Goal: Information Seeking & Learning: Learn about a topic

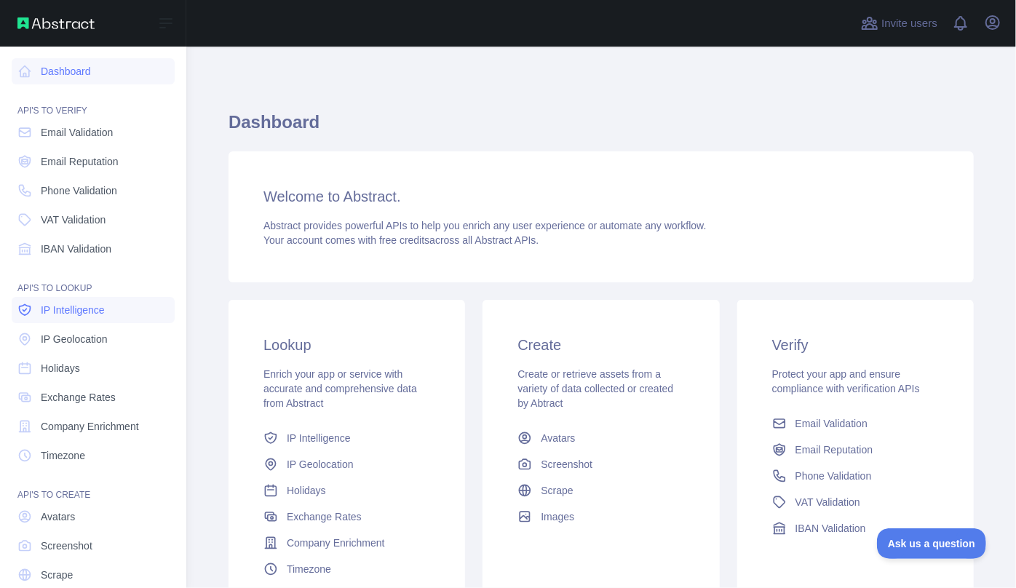
click at [77, 314] on span "IP Intelligence" at bounding box center [73, 310] width 64 height 15
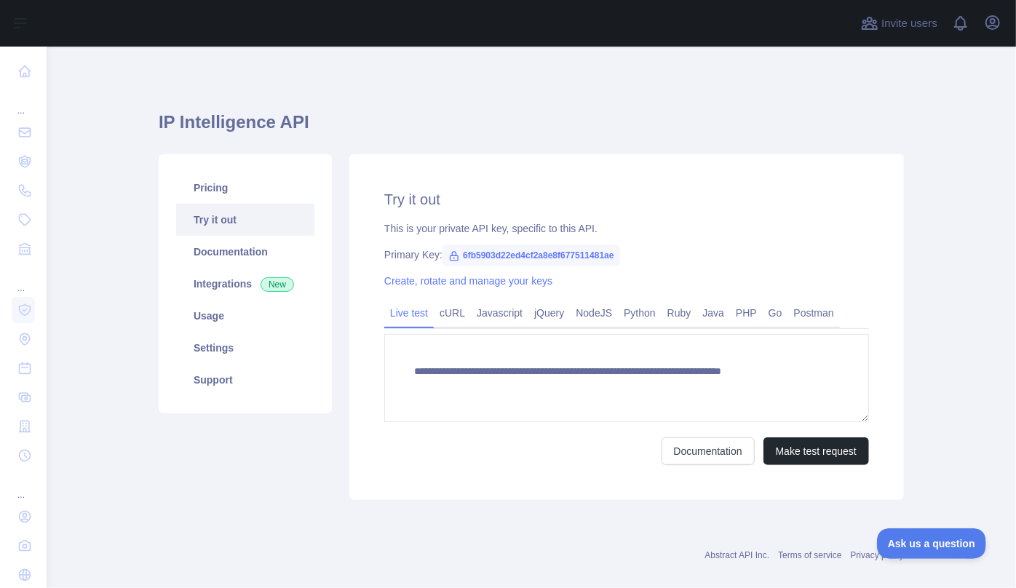
type textarea "**********"
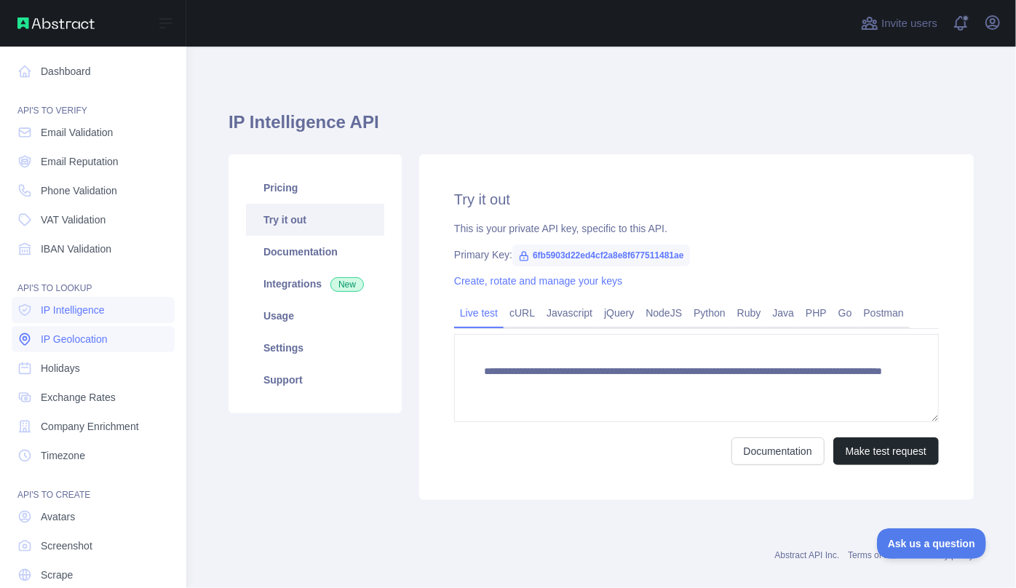
click at [51, 332] on span "IP Geolocation" at bounding box center [74, 339] width 67 height 15
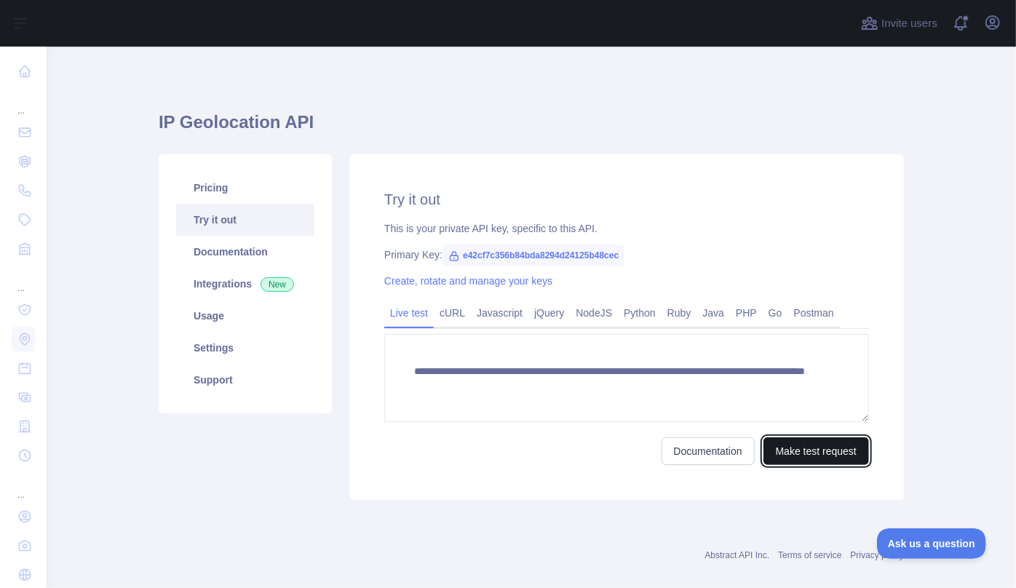
click at [807, 453] on button "Make test request" at bounding box center [815, 451] width 105 height 28
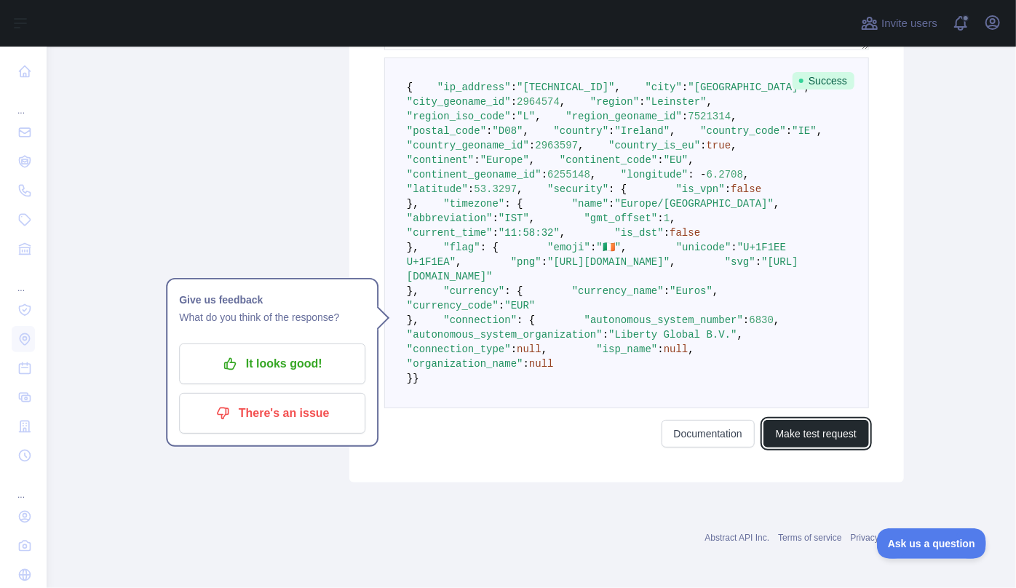
scroll to position [529, 0]
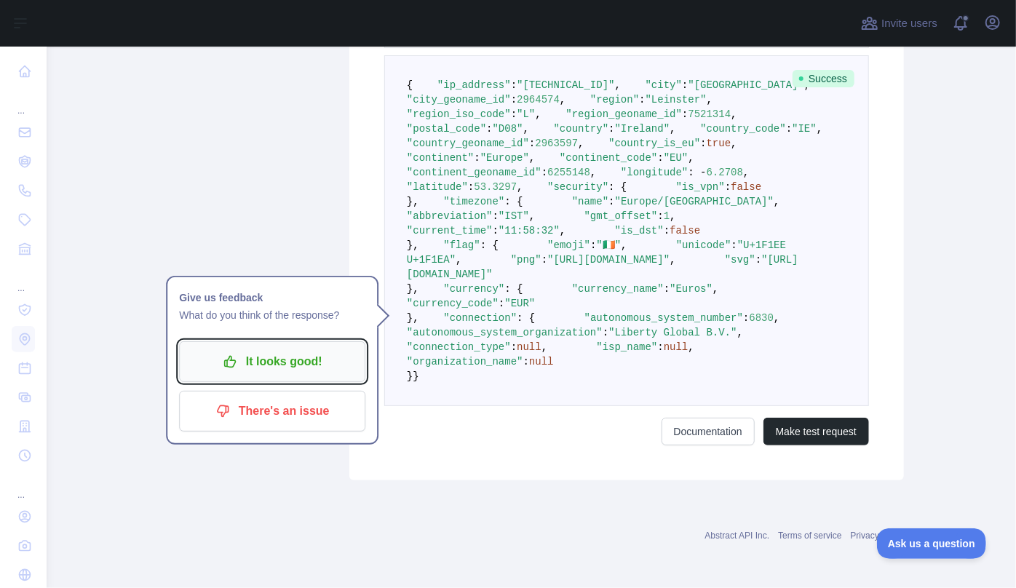
click at [290, 349] on p "It looks good!" at bounding box center [272, 361] width 164 height 25
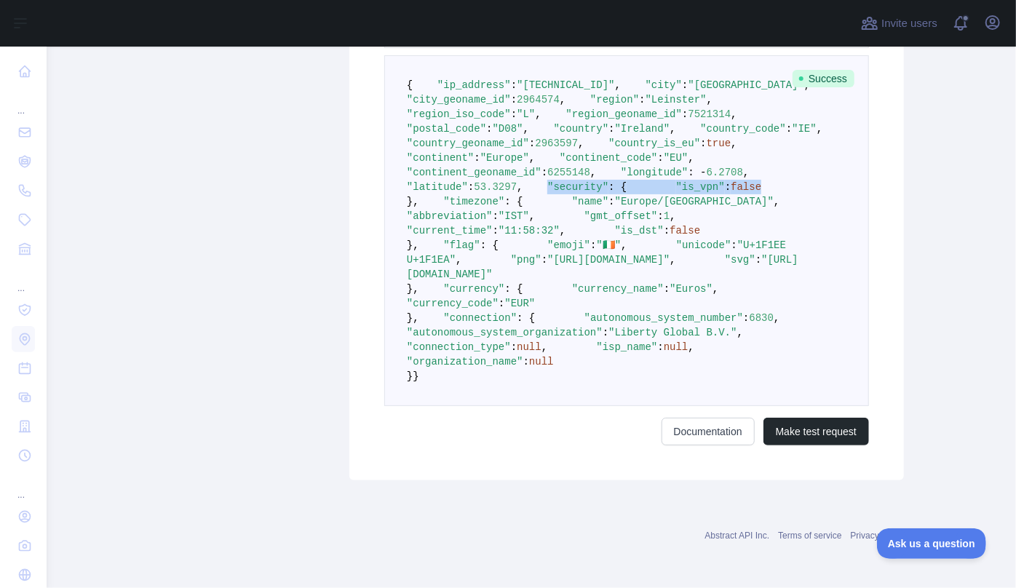
drag, startPoint x: 498, startPoint y: 193, endPoint x: 423, endPoint y: 180, distance: 76.1
click at [423, 180] on pre "{ "ip_address" : "[TECHNICAL_ID]" , "city" : "[GEOGRAPHIC_DATA]" , "city_geonam…" at bounding box center [626, 230] width 484 height 351
copy code ""security" : { "is_vpn" : false"
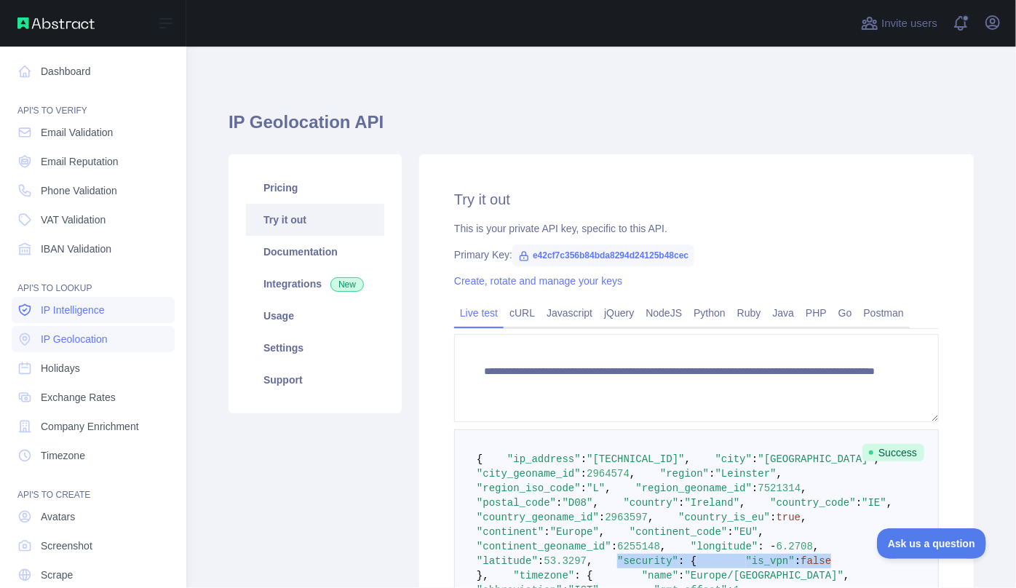
click at [87, 305] on span "IP Intelligence" at bounding box center [73, 310] width 64 height 15
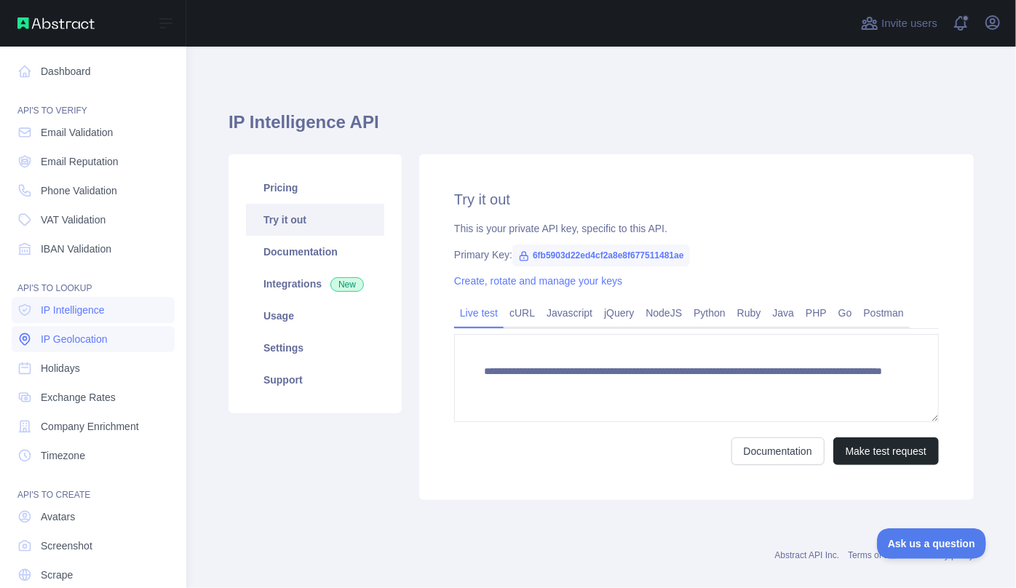
click at [73, 336] on span "IP Geolocation" at bounding box center [74, 339] width 67 height 15
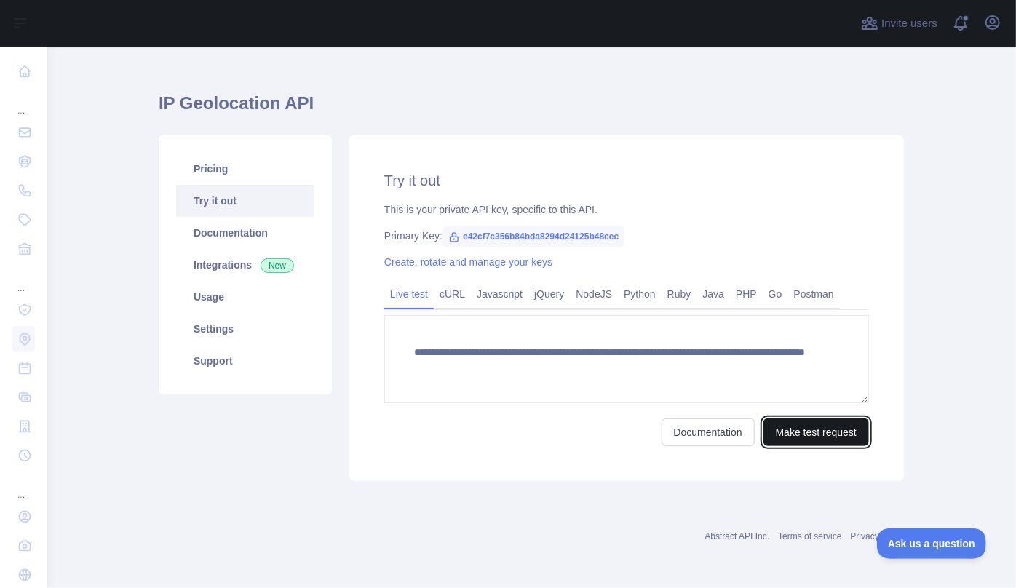
click at [793, 426] on button "Make test request" at bounding box center [815, 432] width 105 height 28
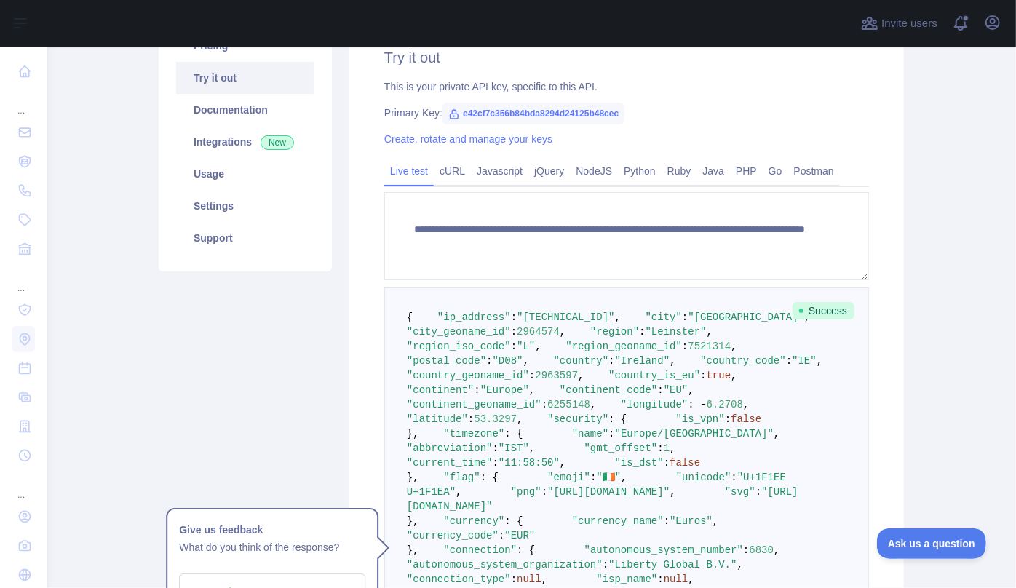
scroll to position [349, 0]
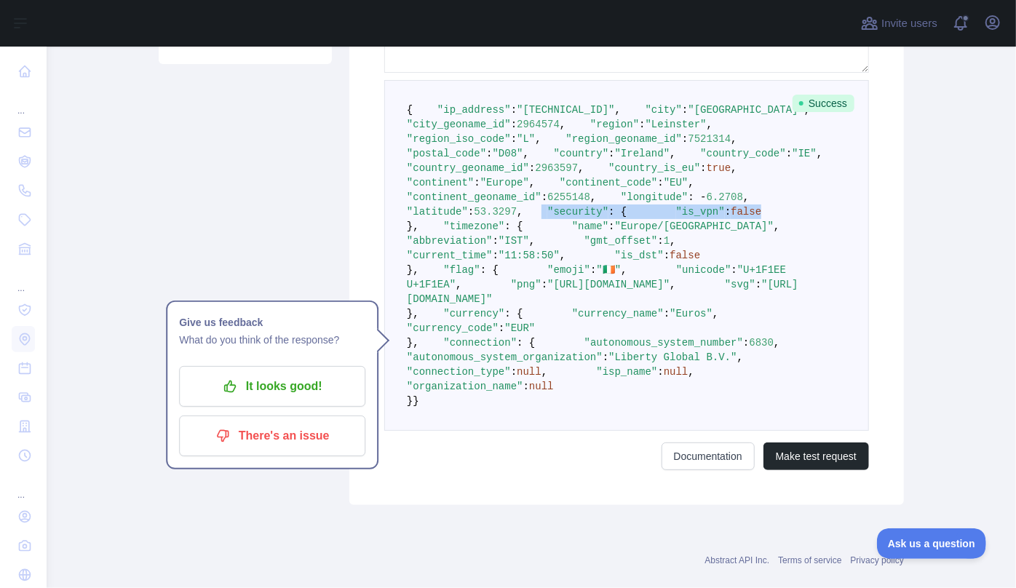
drag, startPoint x: 472, startPoint y: 366, endPoint x: 418, endPoint y: 359, distance: 54.2
click at [418, 359] on pre "{ "ip_address" : "[TECHNICAL_ID]" , "city" : "[GEOGRAPHIC_DATA]" , "city_geonam…" at bounding box center [626, 255] width 484 height 351
copy code ""security" : { "is_vpn" : false"
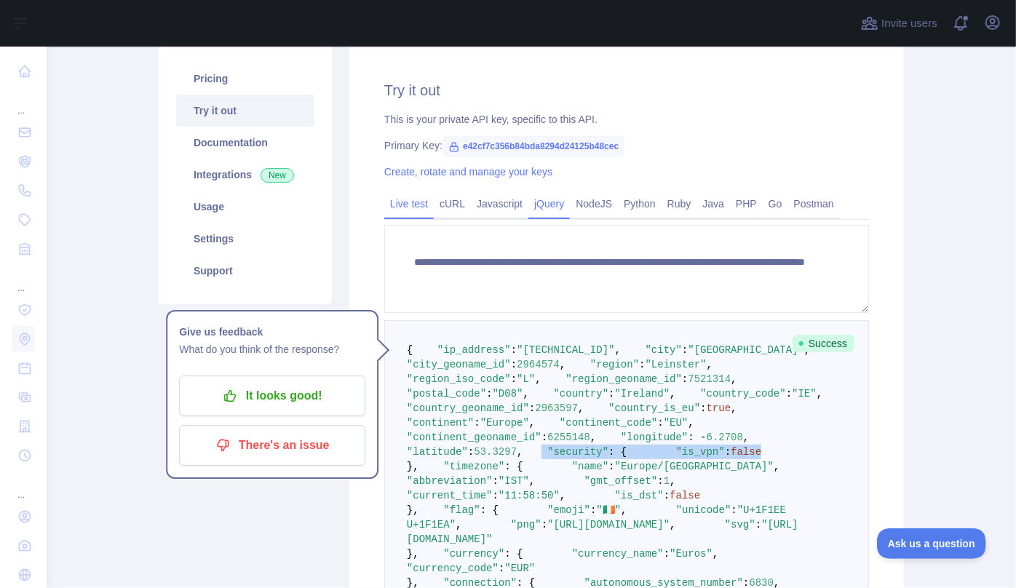
scroll to position [0, 0]
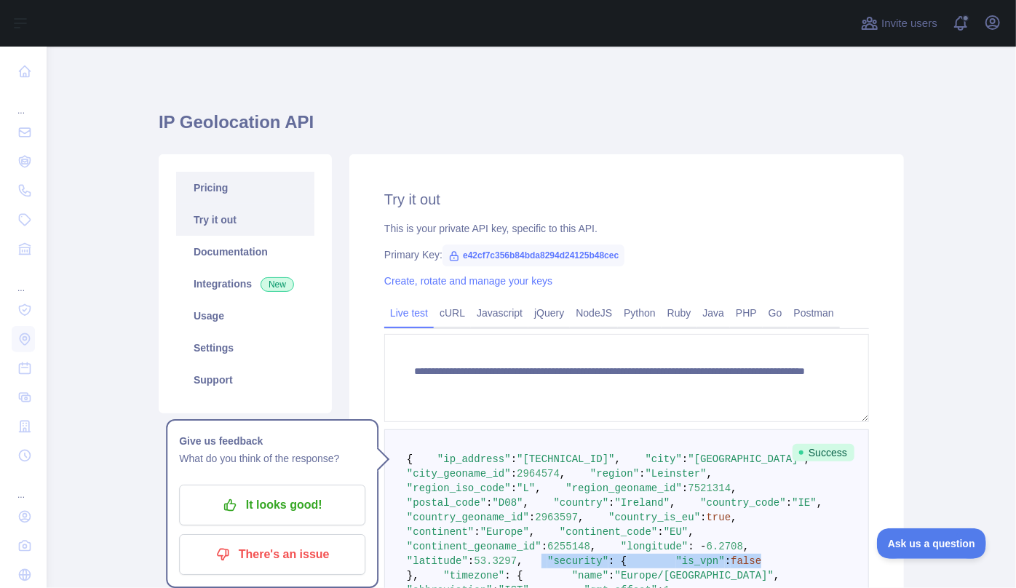
click at [219, 191] on link "Pricing" at bounding box center [245, 188] width 138 height 32
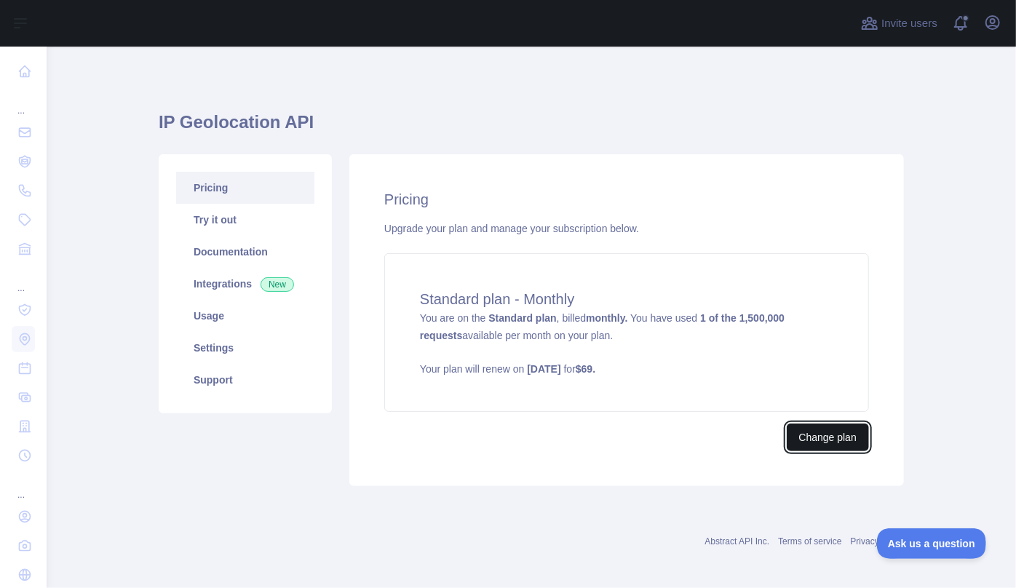
click at [826, 444] on button "Change plan" at bounding box center [827, 437] width 82 height 28
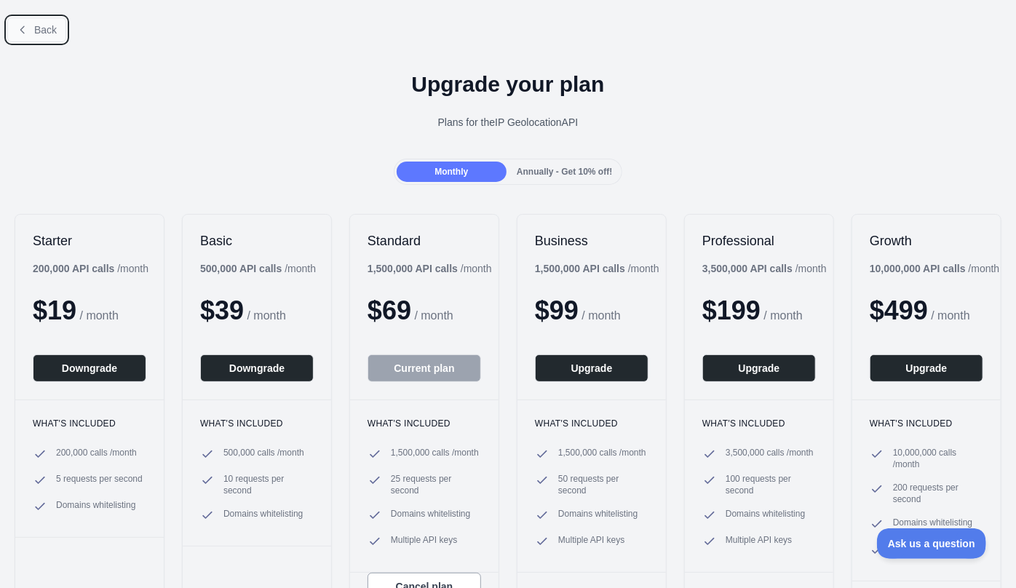
click at [37, 32] on span "Back" at bounding box center [45, 30] width 23 height 12
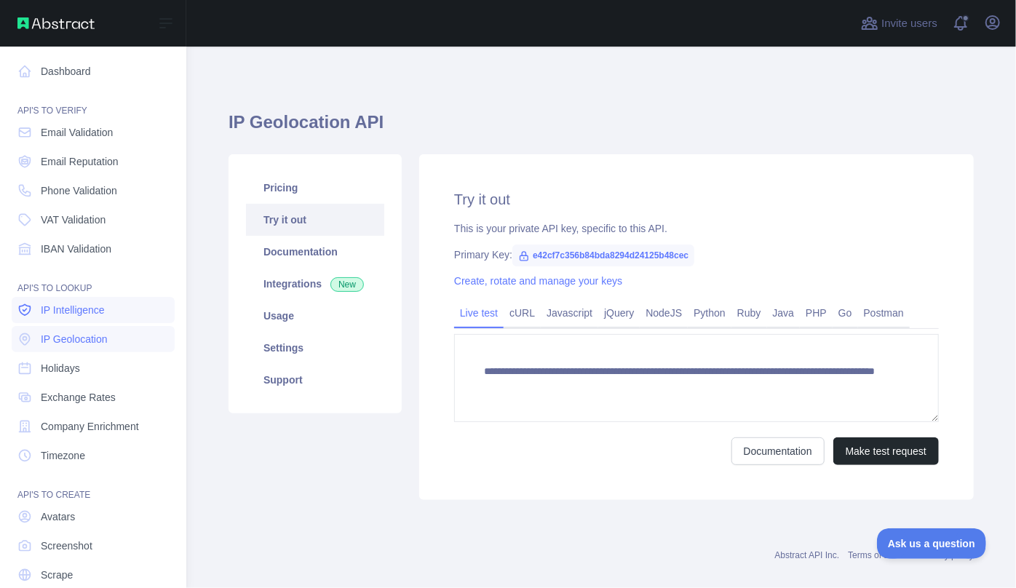
click at [92, 312] on span "IP Intelligence" at bounding box center [73, 310] width 64 height 15
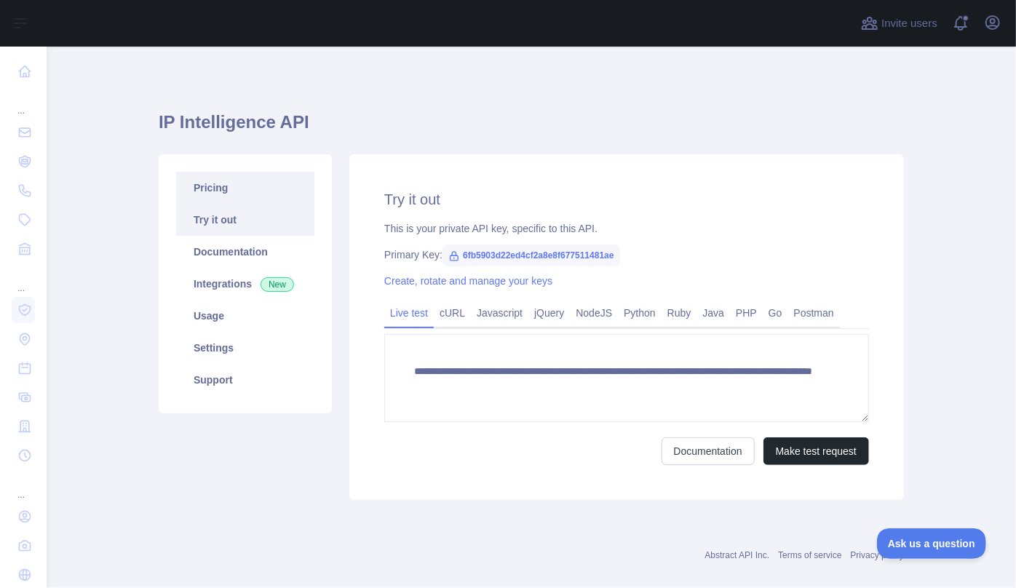
click at [210, 195] on link "Pricing" at bounding box center [245, 188] width 138 height 32
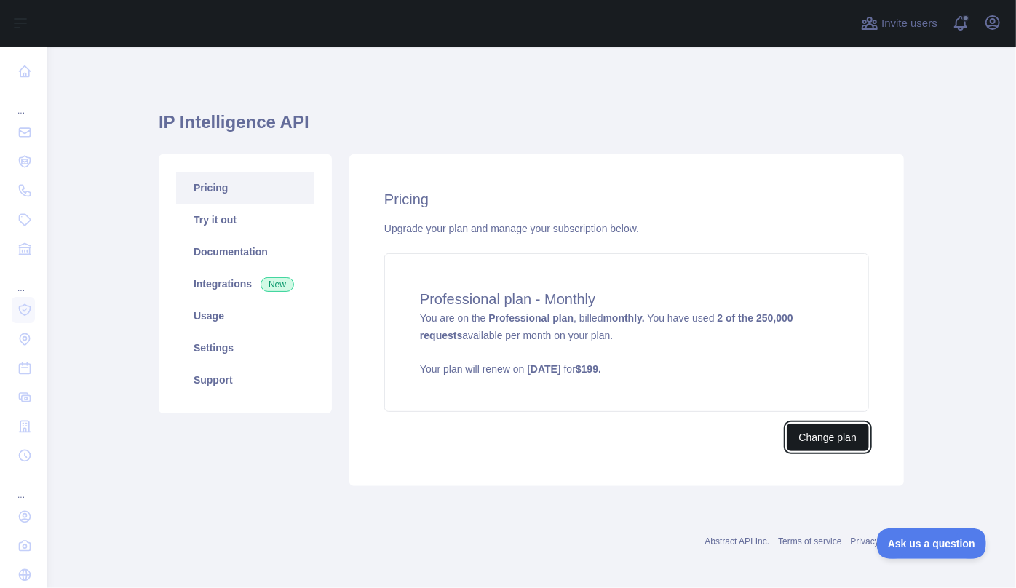
click at [845, 439] on button "Change plan" at bounding box center [827, 437] width 82 height 28
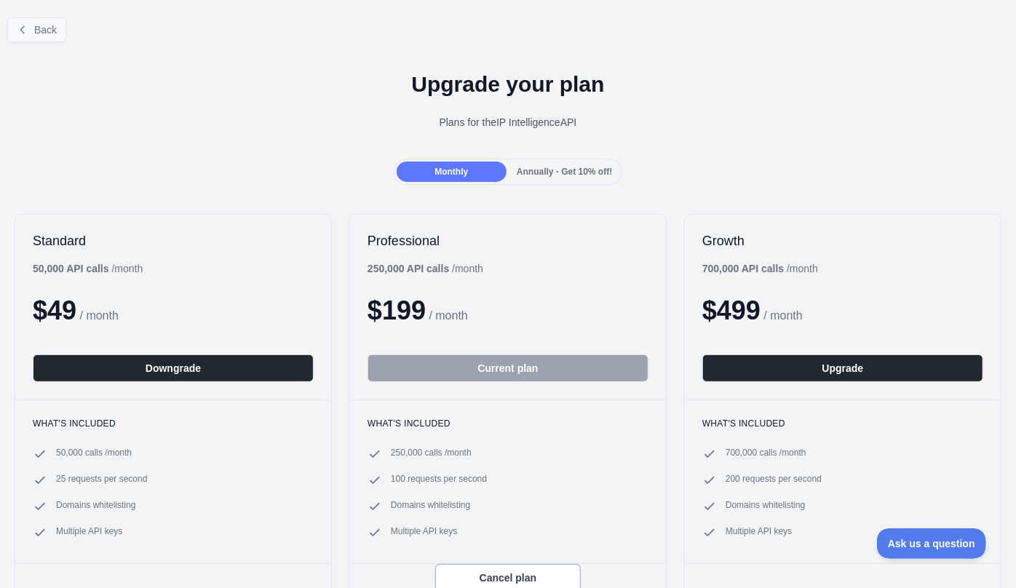
drag, startPoint x: 63, startPoint y: 14, endPoint x: 47, endPoint y: 23, distance: 18.9
click at [63, 14] on div "Back" at bounding box center [508, 30] width 1016 height 48
click at [44, 30] on span "Back" at bounding box center [45, 30] width 23 height 12
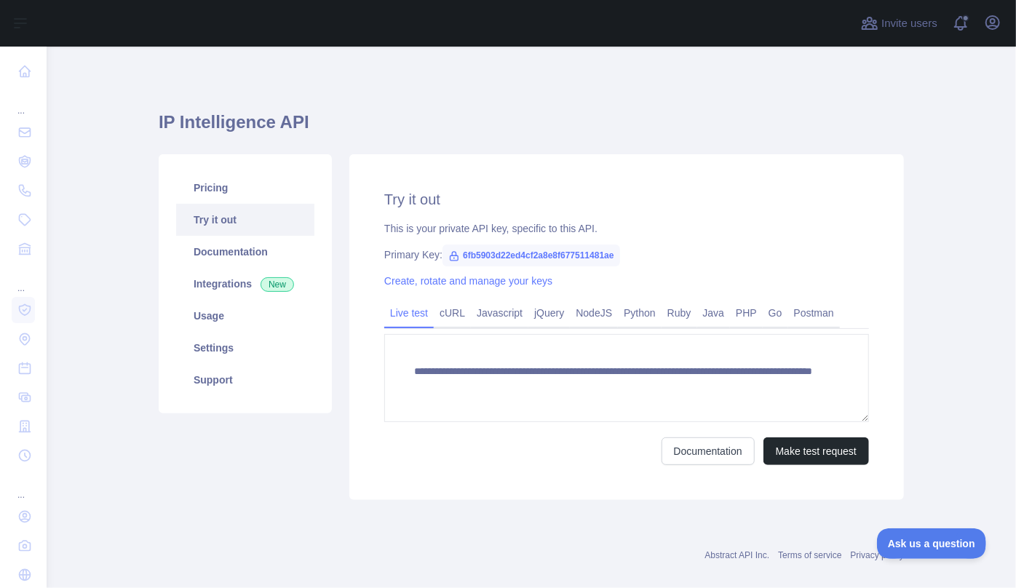
click at [458, 94] on div "**********" at bounding box center [531, 300] width 745 height 439
drag, startPoint x: 457, startPoint y: 255, endPoint x: 616, endPoint y: 262, distance: 159.5
click at [616, 262] on div "Primary Key: 6fb5903d22ed4cf2a8e8f677511481ae" at bounding box center [626, 254] width 484 height 15
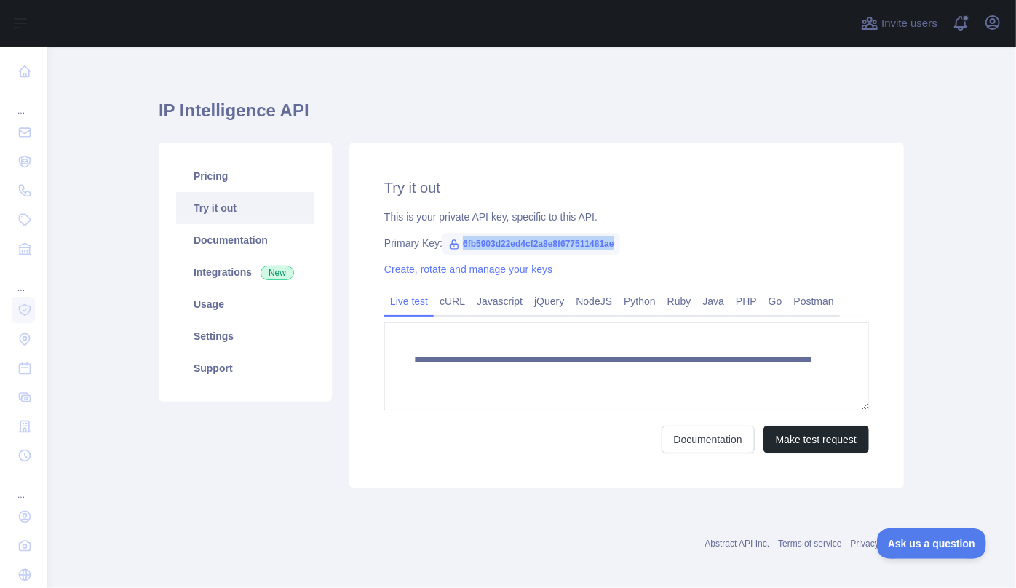
scroll to position [19, 0]
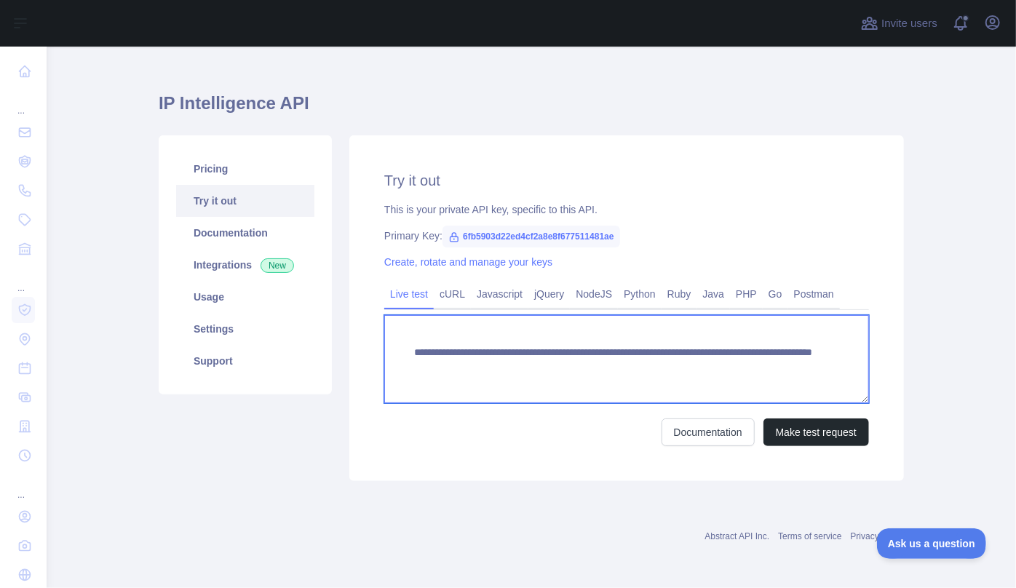
drag, startPoint x: 450, startPoint y: 367, endPoint x: 606, endPoint y: 369, distance: 155.7
click at [606, 369] on textarea "**********" at bounding box center [626, 359] width 484 height 88
drag, startPoint x: 680, startPoint y: 367, endPoint x: 747, endPoint y: 370, distance: 67.0
click at [747, 370] on textarea "**********" at bounding box center [626, 359] width 484 height 88
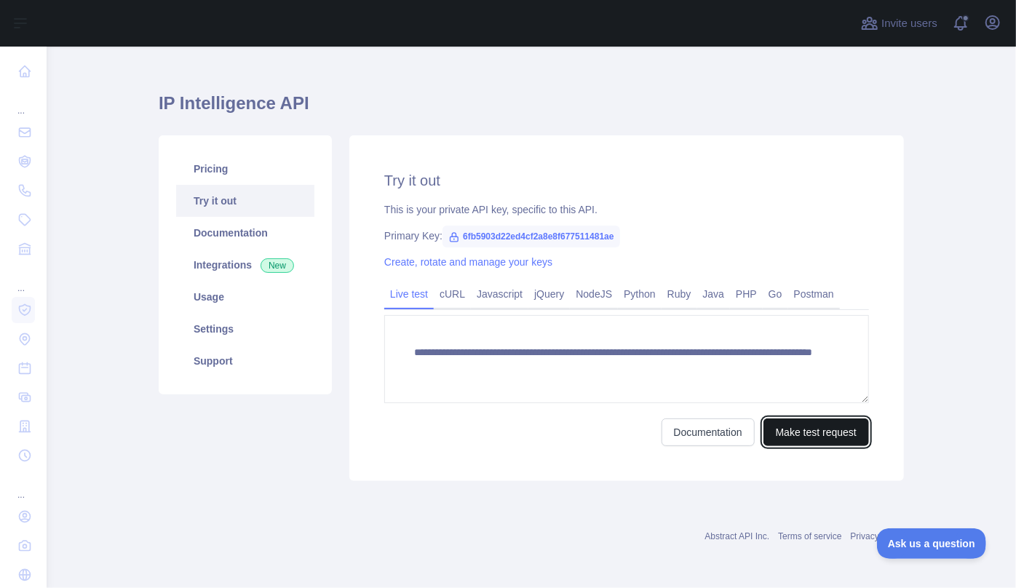
click at [778, 435] on button "Make test request" at bounding box center [815, 432] width 105 height 28
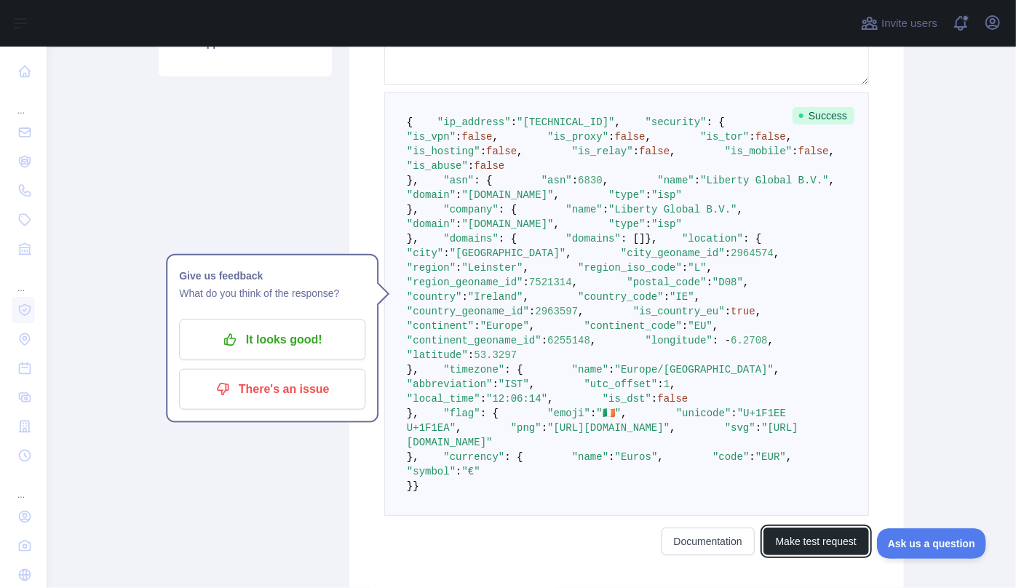
scroll to position [349, 0]
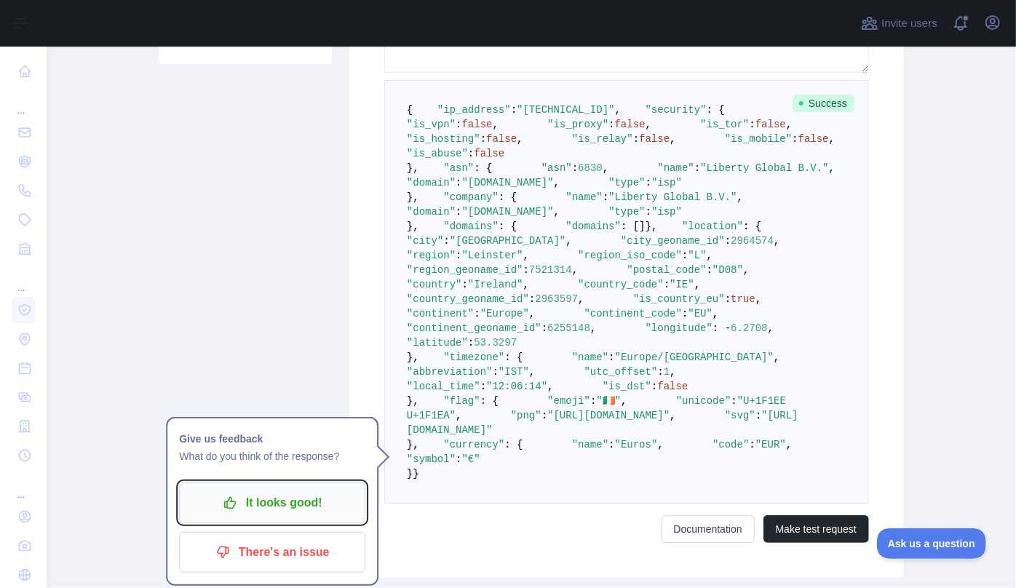
click at [288, 494] on p "It looks good!" at bounding box center [272, 502] width 164 height 25
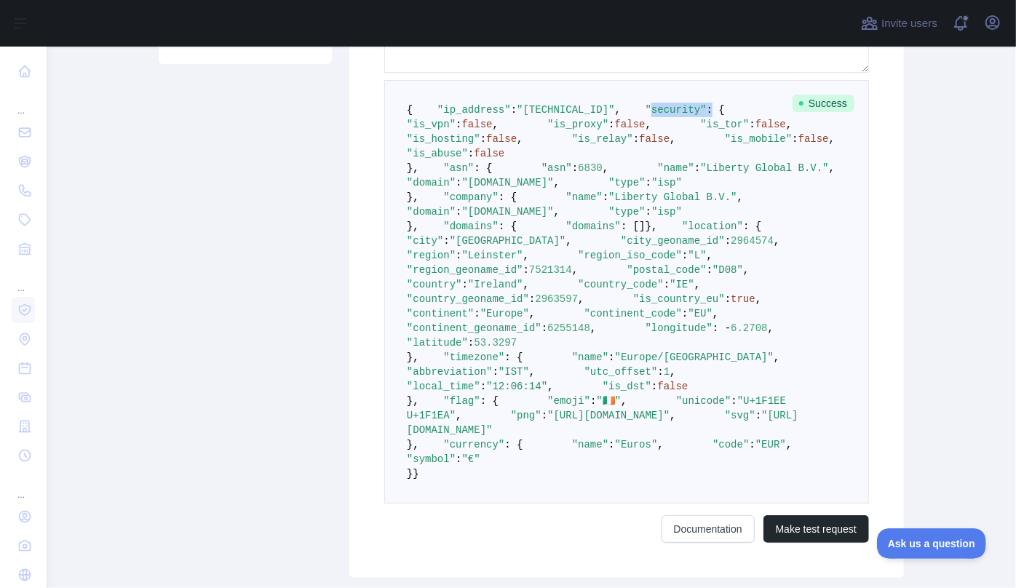
drag, startPoint x: 429, startPoint y: 141, endPoint x: 487, endPoint y: 137, distance: 58.4
click at [621, 116] on span ""security" : {" at bounding box center [673, 110] width 104 height 12
drag, startPoint x: 494, startPoint y: 213, endPoint x: 469, endPoint y: 212, distance: 24.7
click at [572, 145] on span ""is_relay"" at bounding box center [602, 139] width 61 height 12
drag, startPoint x: 471, startPoint y: 227, endPoint x: 497, endPoint y: 228, distance: 25.5
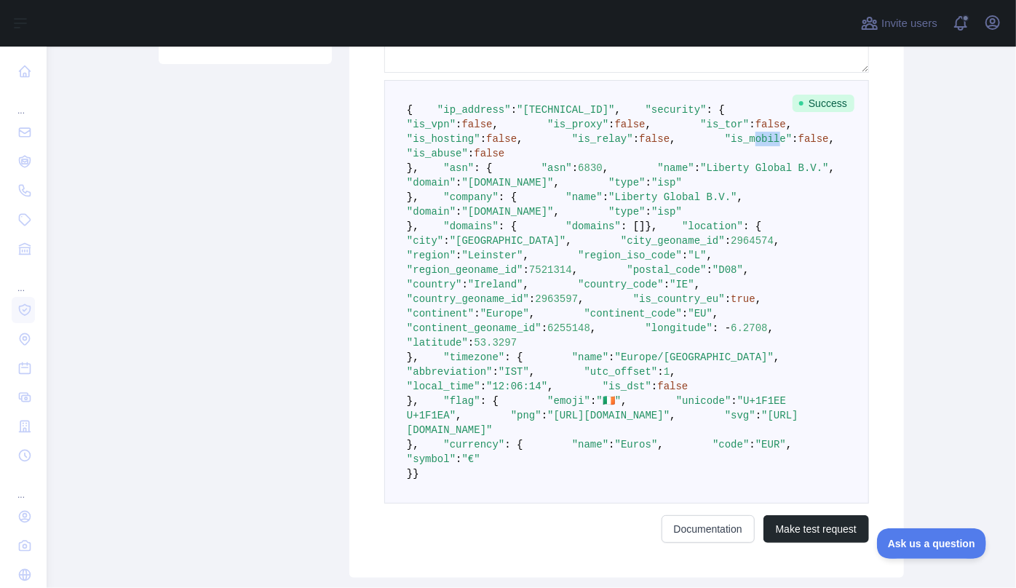
click at [725, 145] on span ""is_mobile"" at bounding box center [758, 139] width 67 height 12
drag, startPoint x: 500, startPoint y: 228, endPoint x: 480, endPoint y: 229, distance: 19.7
click at [725, 145] on span ""is_mobile"" at bounding box center [758, 139] width 67 height 12
click at [608, 183] on pre "{ "ip_address" : "[TECHNICAL_ID]" , "security" : { "is_vpn" : false , "is_proxy…" at bounding box center [626, 291] width 484 height 423
drag, startPoint x: 500, startPoint y: 154, endPoint x: 533, endPoint y: 156, distance: 33.5
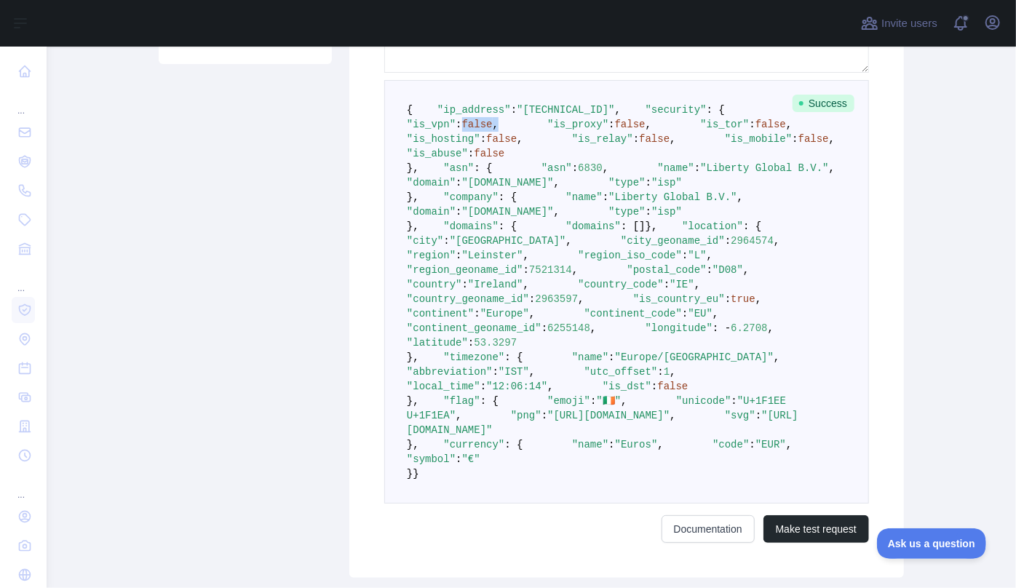
click at [533, 130] on span ""is_vpn" : false ," at bounding box center [590, 117] width 367 height 26
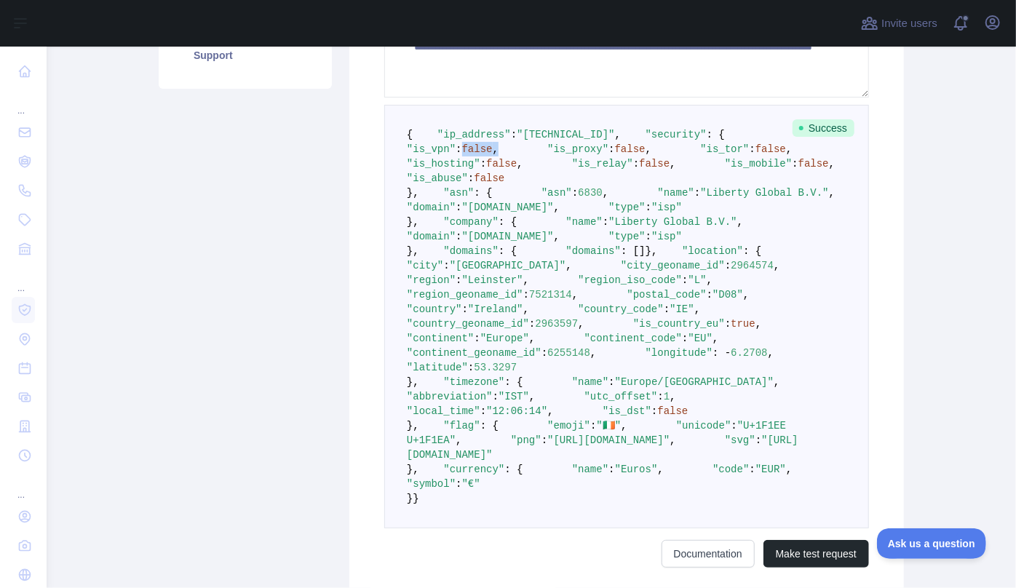
scroll to position [132, 0]
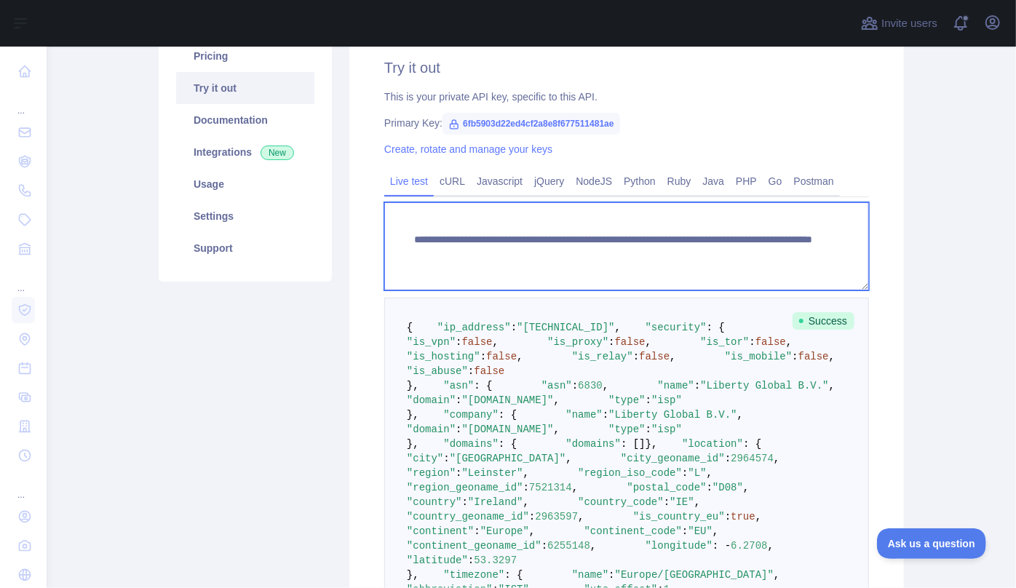
drag, startPoint x: 618, startPoint y: 255, endPoint x: 671, endPoint y: 251, distance: 53.2
click at [671, 251] on textarea "**********" at bounding box center [626, 246] width 484 height 88
click at [797, 260] on textarea "**********" at bounding box center [626, 246] width 484 height 88
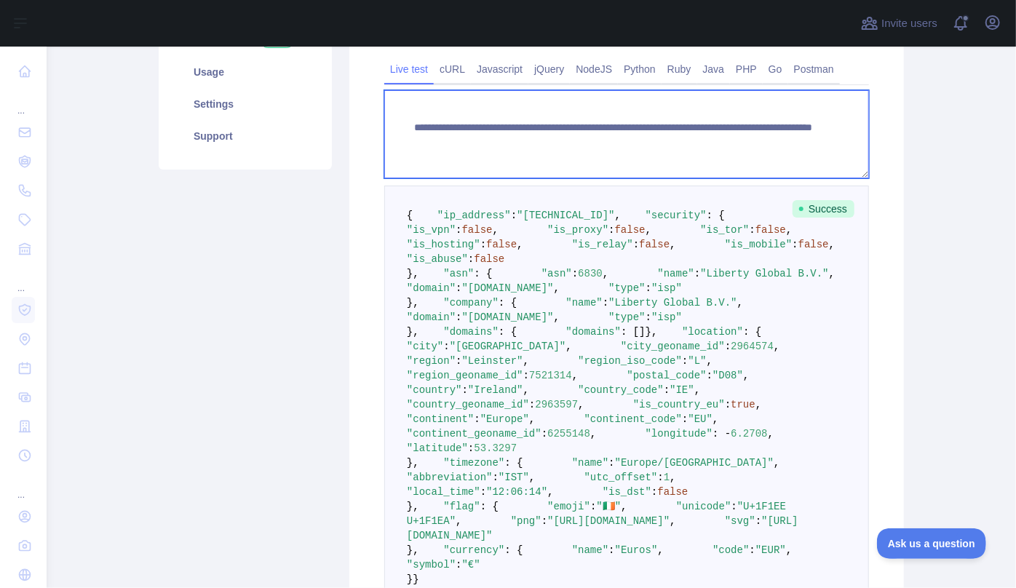
scroll to position [264, 0]
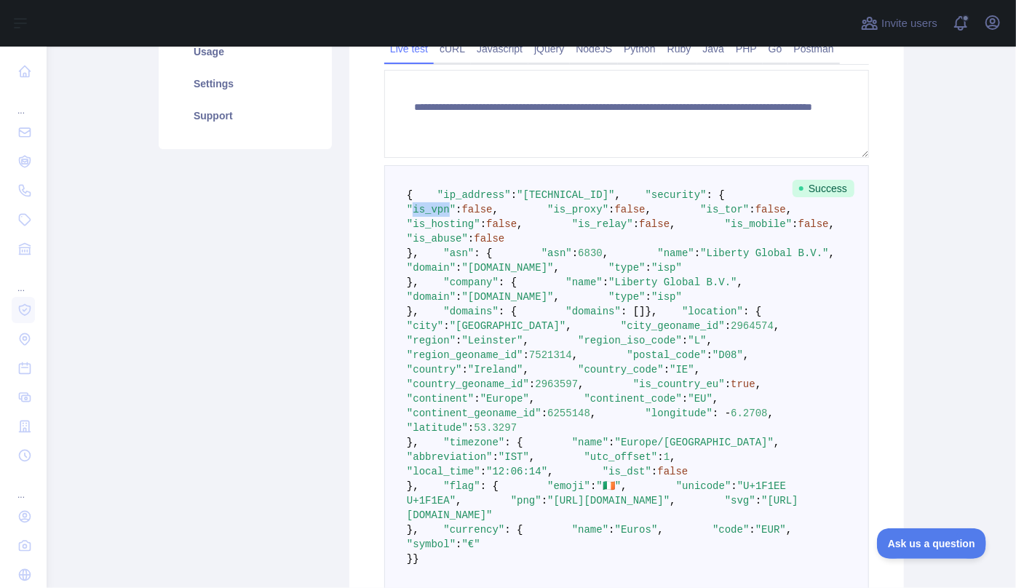
drag, startPoint x: 450, startPoint y: 240, endPoint x: 484, endPoint y: 242, distance: 33.5
click at [455, 215] on span ""is_vpn"" at bounding box center [431, 210] width 49 height 12
copy span "is_vpn"
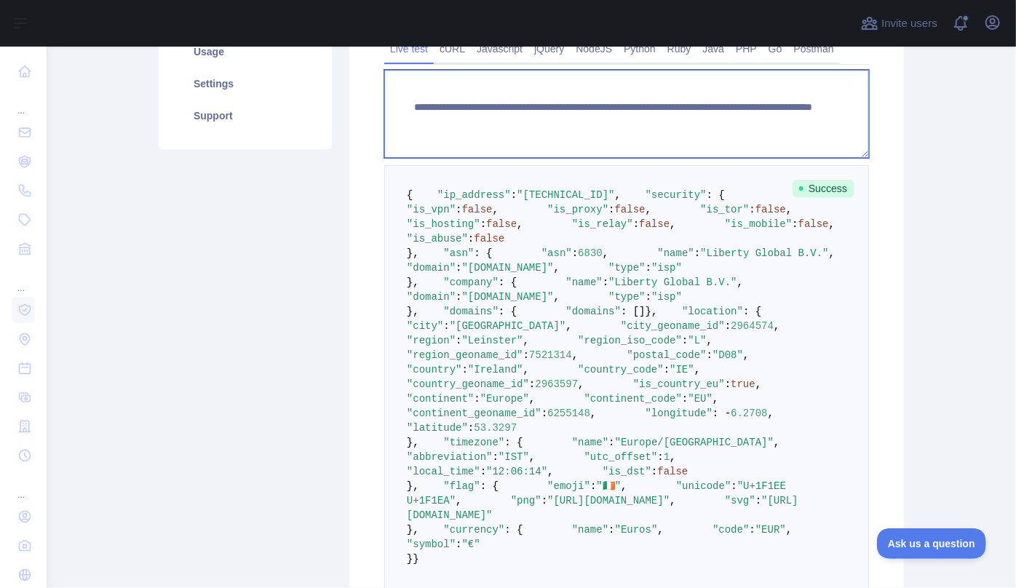
click at [749, 126] on textarea "**********" at bounding box center [626, 114] width 484 height 88
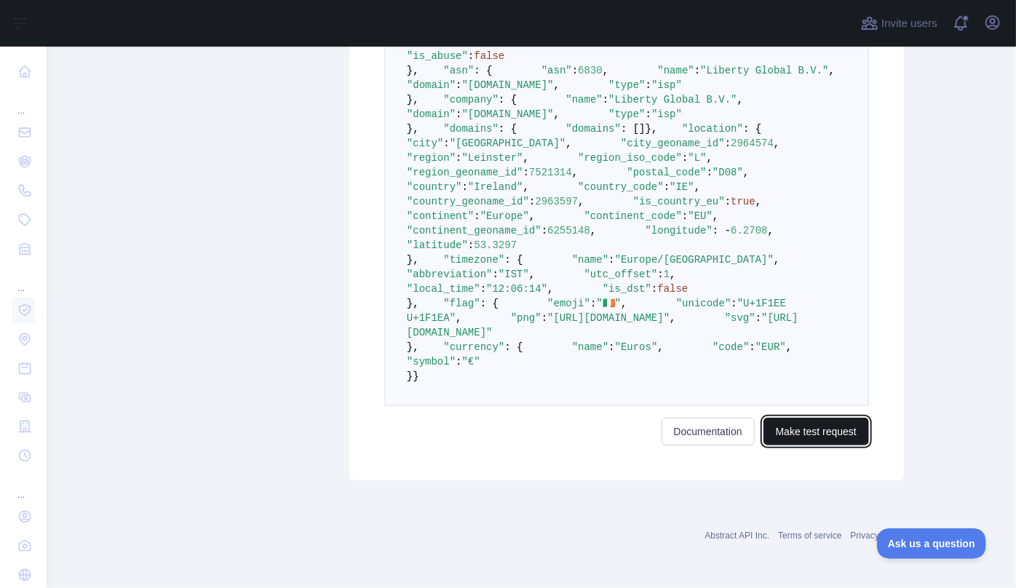
click at [805, 445] on button "Make test request" at bounding box center [815, 432] width 105 height 28
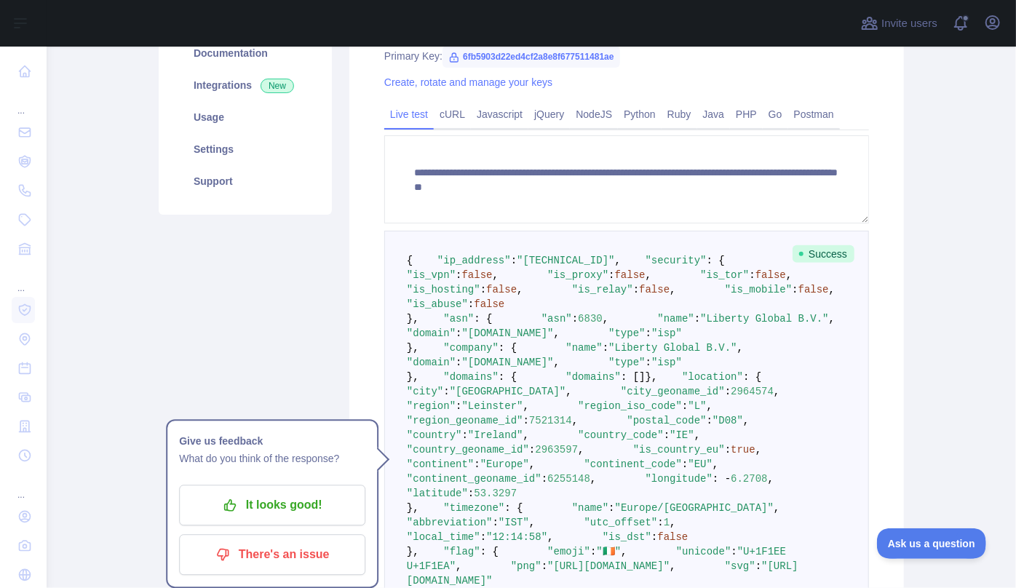
scroll to position [198, 0]
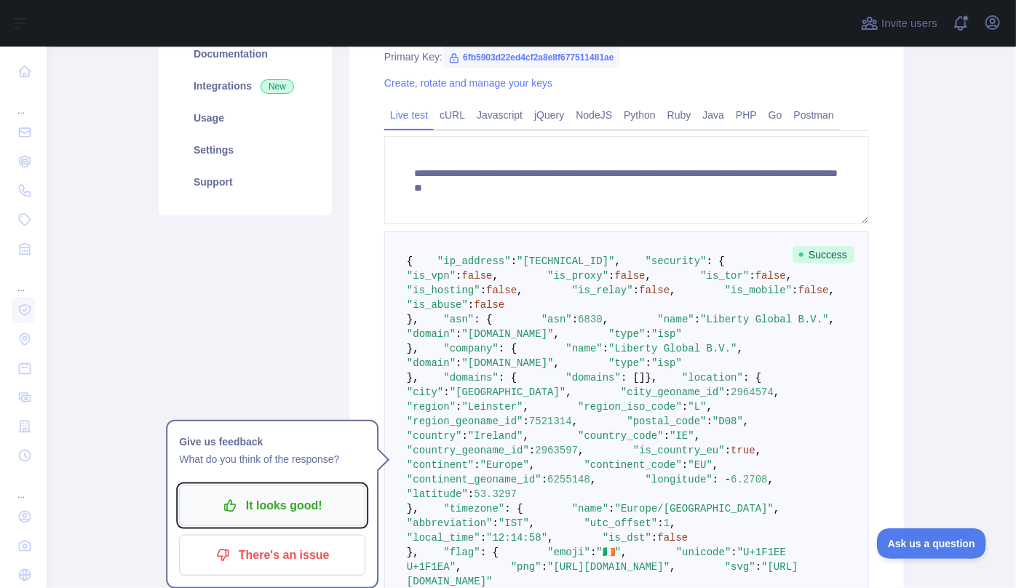
click at [274, 501] on p "It looks good!" at bounding box center [272, 505] width 164 height 25
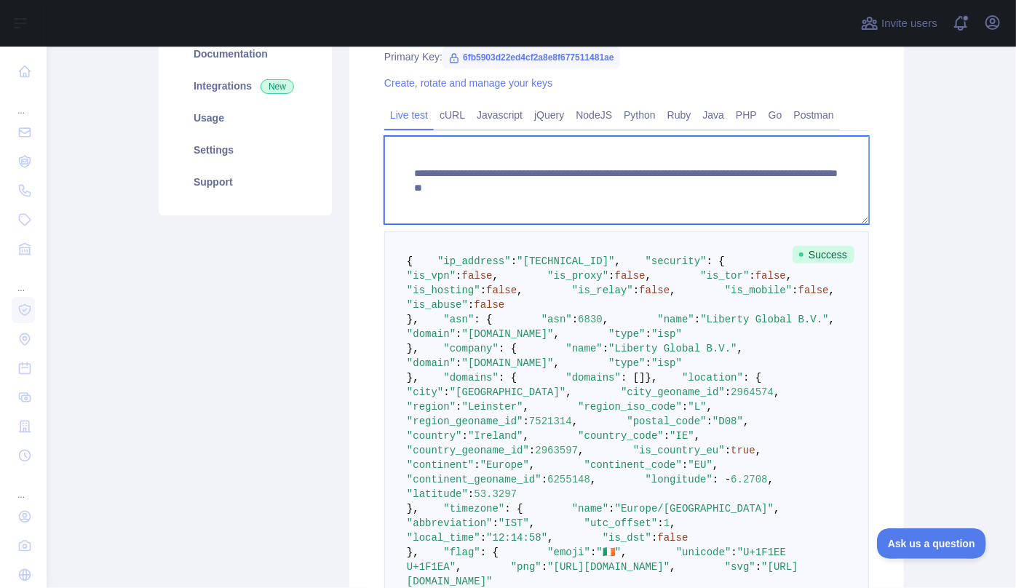
click at [793, 184] on textarea "**********" at bounding box center [626, 180] width 484 height 88
drag, startPoint x: 741, startPoint y: 187, endPoint x: 855, endPoint y: 179, distance: 114.5
click at [855, 179] on textarea "**********" at bounding box center [626, 180] width 484 height 88
drag, startPoint x: 784, startPoint y: 185, endPoint x: 743, endPoint y: 194, distance: 42.4
click at [743, 194] on textarea "**********" at bounding box center [626, 180] width 484 height 88
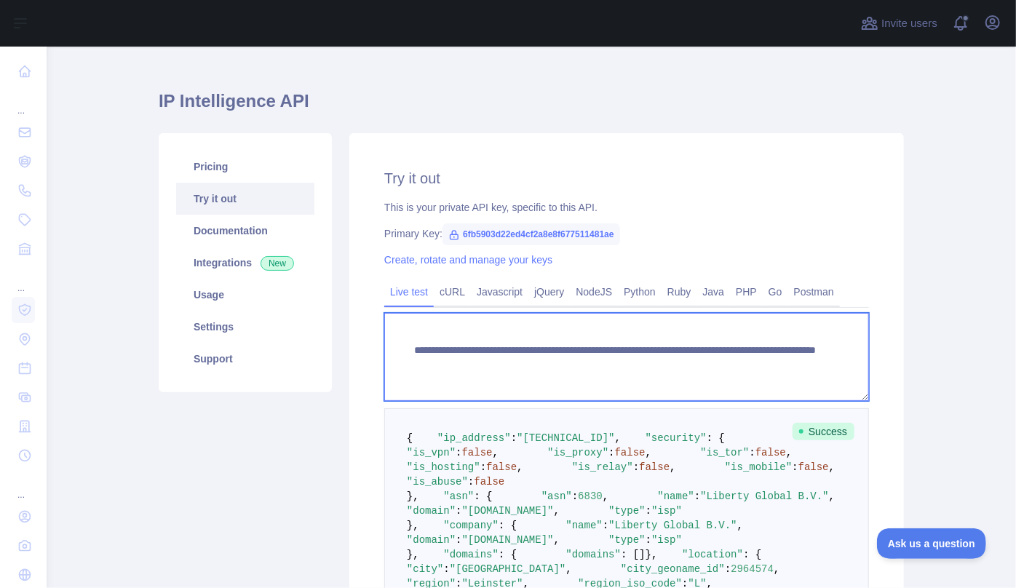
scroll to position [0, 0]
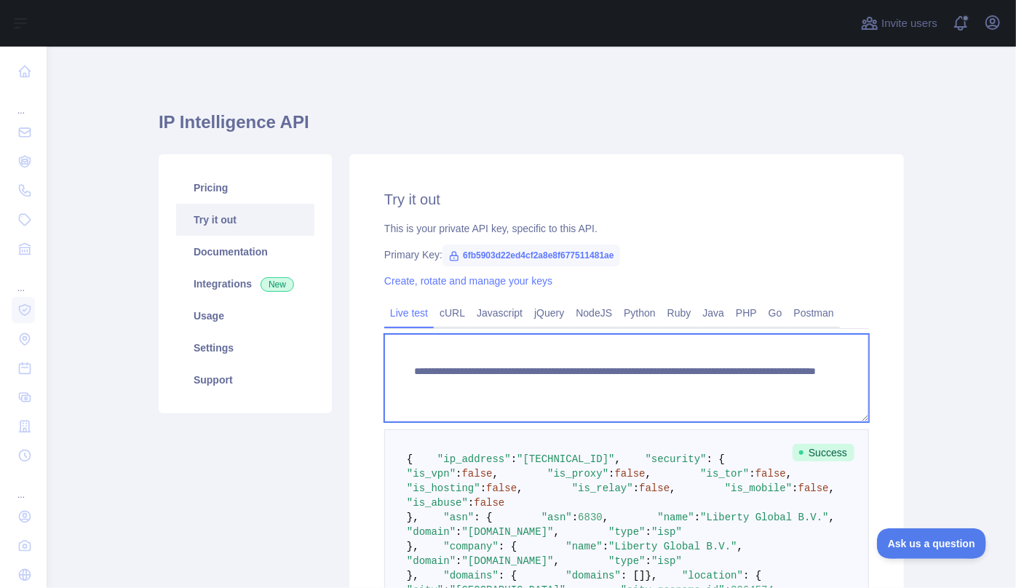
type textarea "**********"
